Goal: Book appointment/travel/reservation

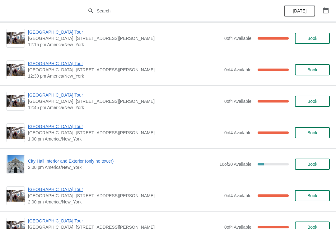
scroll to position [348, 0]
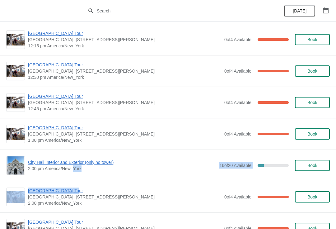
click at [69, 135] on span "[GEOGRAPHIC_DATA], [STREET_ADDRESS][PERSON_NAME]" at bounding box center [124, 134] width 193 height 6
click at [64, 130] on span "[GEOGRAPHIC_DATA] Tour" at bounding box center [124, 127] width 193 height 6
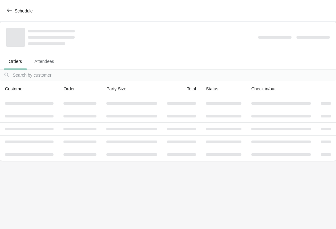
scroll to position [0, 0]
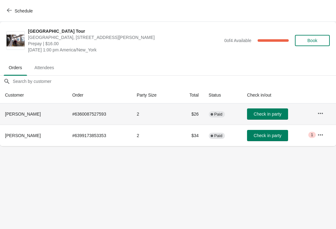
click at [277, 107] on td "Check in party" at bounding box center [277, 113] width 70 height 21
click at [271, 113] on span "Check in party" at bounding box center [268, 113] width 28 height 5
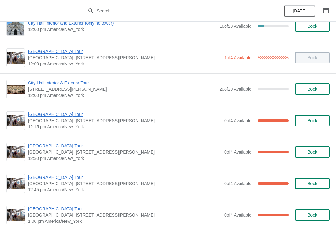
scroll to position [269, 0]
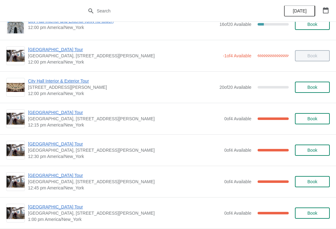
click at [70, 174] on span "[GEOGRAPHIC_DATA] Tour" at bounding box center [124, 175] width 193 height 6
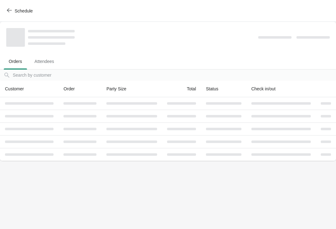
scroll to position [0, 0]
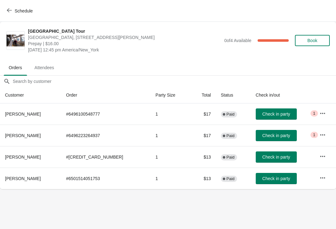
click at [268, 176] on span "Check in party" at bounding box center [276, 178] width 28 height 5
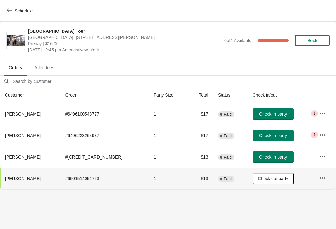
click at [270, 157] on span "Check in party" at bounding box center [273, 156] width 28 height 5
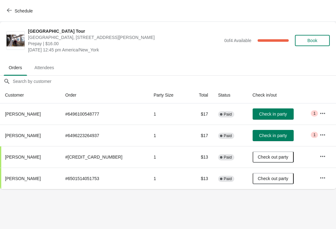
click at [17, 9] on span "Schedule" at bounding box center [24, 10] width 18 height 5
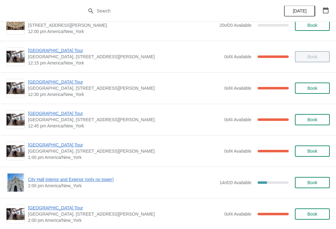
scroll to position [330, 0]
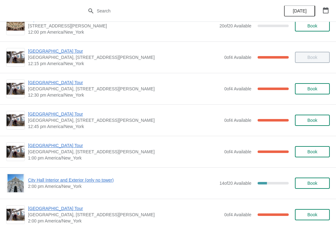
click at [54, 112] on span "[GEOGRAPHIC_DATA] Tour" at bounding box center [124, 114] width 193 height 6
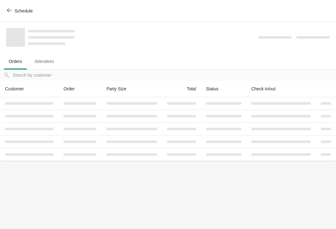
scroll to position [0, 0]
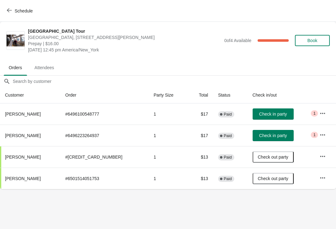
click at [10, 16] on button "Schedule" at bounding box center [20, 10] width 35 height 11
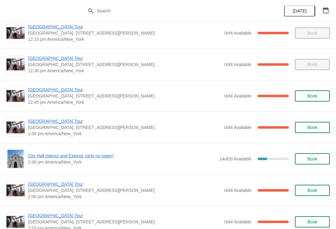
scroll to position [355, 0]
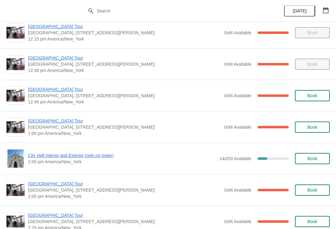
click at [62, 123] on span "[GEOGRAPHIC_DATA] Tour" at bounding box center [124, 121] width 193 height 6
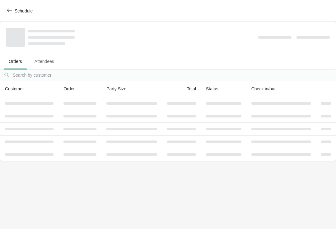
scroll to position [0, 0]
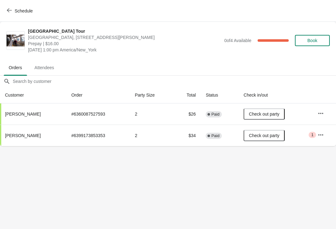
click at [12, 14] on button "Schedule" at bounding box center [20, 10] width 35 height 11
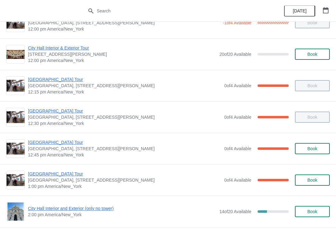
scroll to position [306, 0]
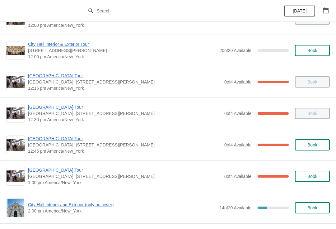
click at [64, 137] on span "[GEOGRAPHIC_DATA] Tour" at bounding box center [124, 138] width 193 height 6
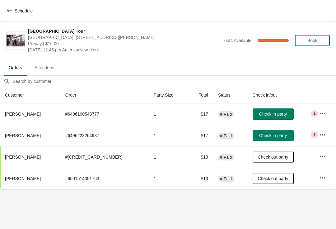
scroll to position [0, 0]
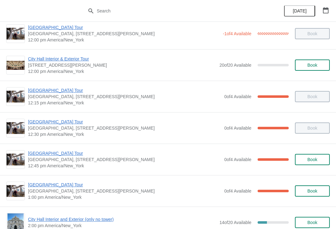
scroll to position [294, 0]
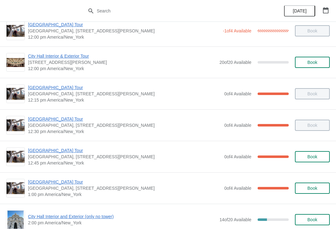
click at [64, 152] on span "[GEOGRAPHIC_DATA] Tour" at bounding box center [124, 150] width 193 height 6
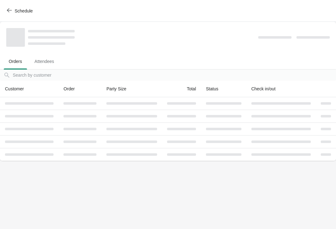
scroll to position [0, 0]
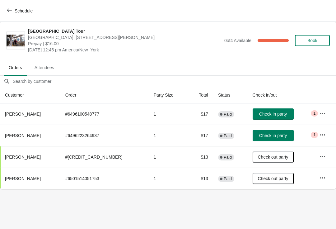
click at [8, 16] on button "Schedule" at bounding box center [20, 10] width 35 height 11
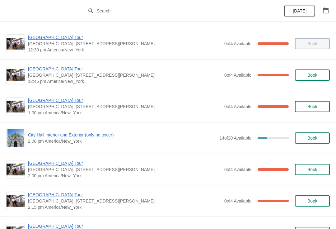
scroll to position [375, 0]
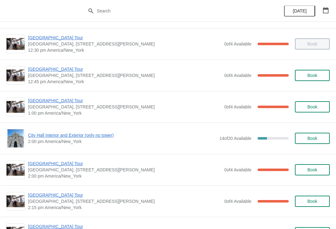
click at [60, 103] on span "[GEOGRAPHIC_DATA] Tour" at bounding box center [124, 100] width 193 height 6
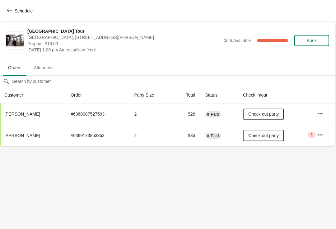
scroll to position [0, 0]
click at [11, 16] on button "Schedule" at bounding box center [20, 10] width 35 height 11
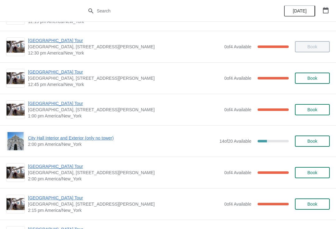
scroll to position [373, 0]
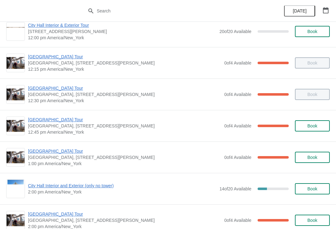
scroll to position [323, 0]
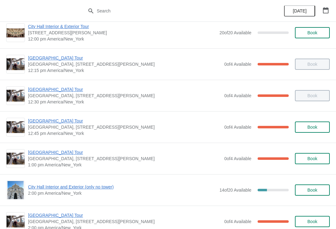
click at [37, 152] on span "[GEOGRAPHIC_DATA] Tour" at bounding box center [124, 152] width 193 height 6
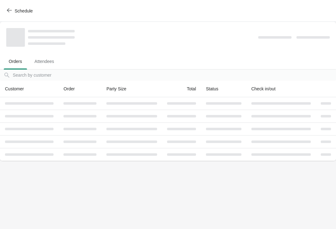
scroll to position [0, 0]
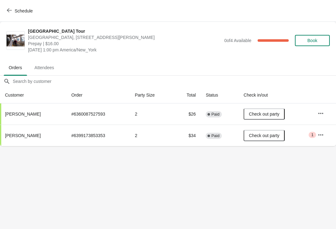
click at [1, 15] on div "Schedule" at bounding box center [168, 11] width 336 height 22
click at [6, 13] on button "Schedule" at bounding box center [20, 10] width 35 height 11
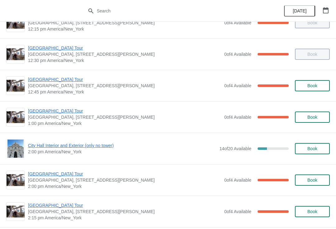
scroll to position [385, 0]
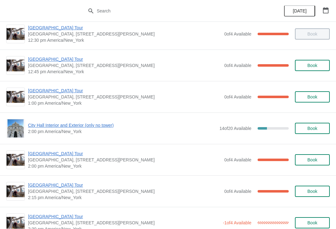
click at [33, 62] on span "[GEOGRAPHIC_DATA] Tour" at bounding box center [124, 59] width 193 height 6
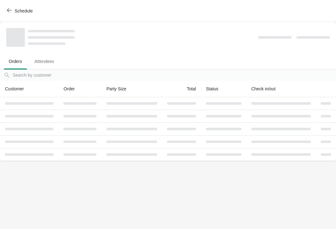
scroll to position [0, 0]
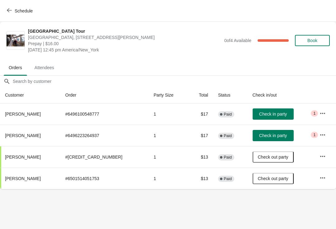
click at [11, 15] on button "Schedule" at bounding box center [20, 10] width 35 height 11
